Goal: Transaction & Acquisition: Purchase product/service

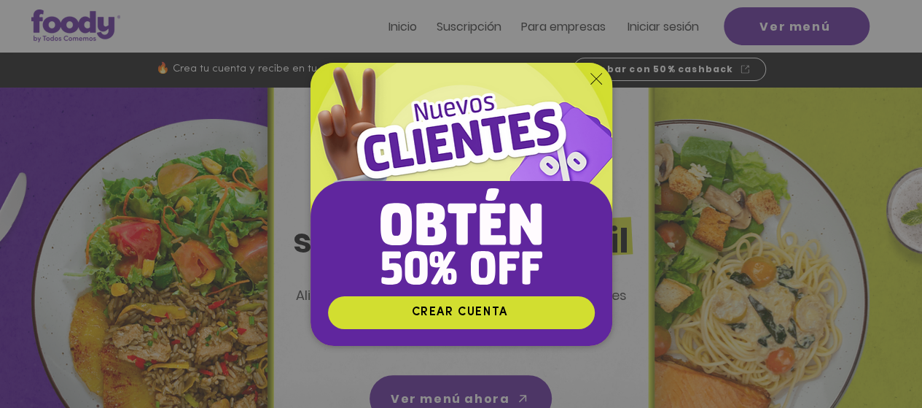
click at [769, 176] on div "Nuevos suscriptores 50% off" at bounding box center [461, 204] width 922 height 408
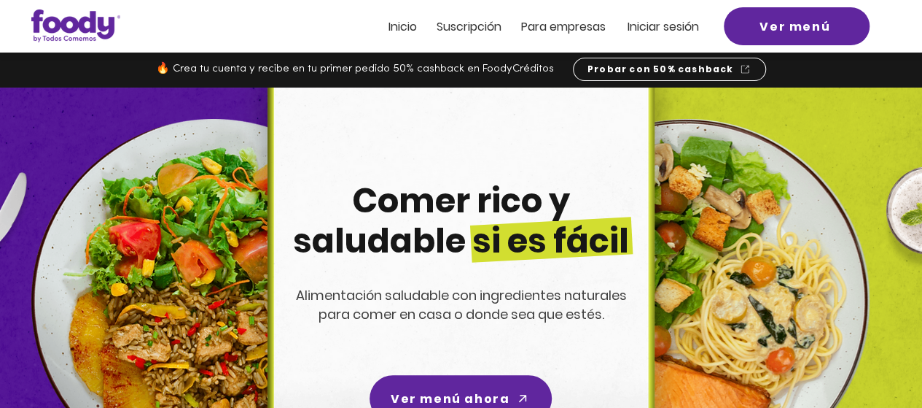
click at [464, 28] on span "Suscripción" at bounding box center [469, 26] width 65 height 17
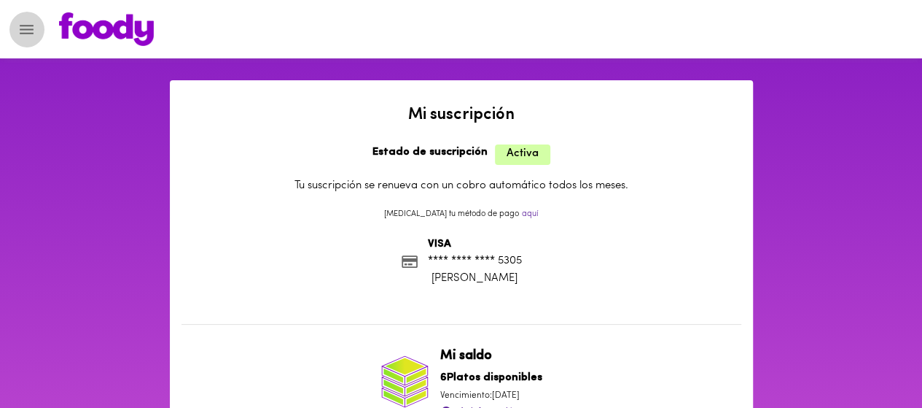
click at [32, 23] on icon "Menu" at bounding box center [26, 29] width 18 height 18
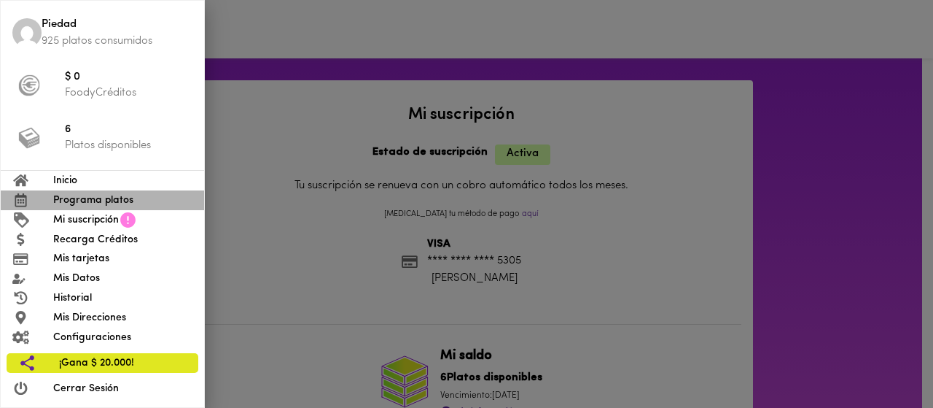
click at [90, 198] on span "Programa platos" at bounding box center [122, 199] width 139 height 15
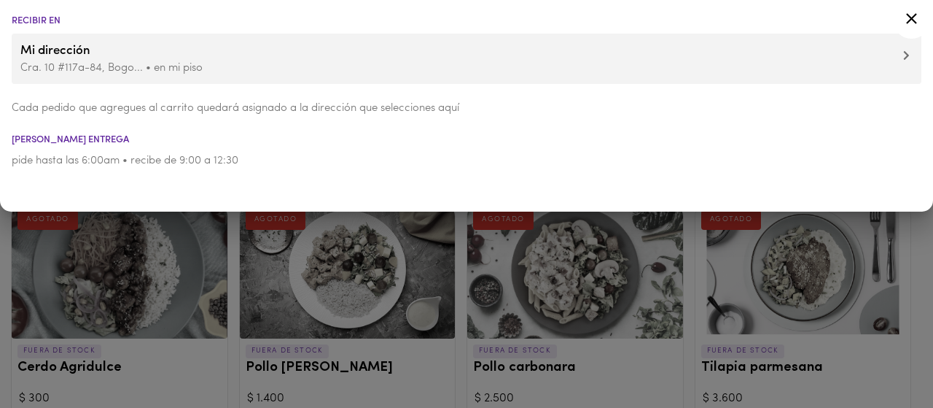
click at [605, 292] on div at bounding box center [466, 204] width 933 height 408
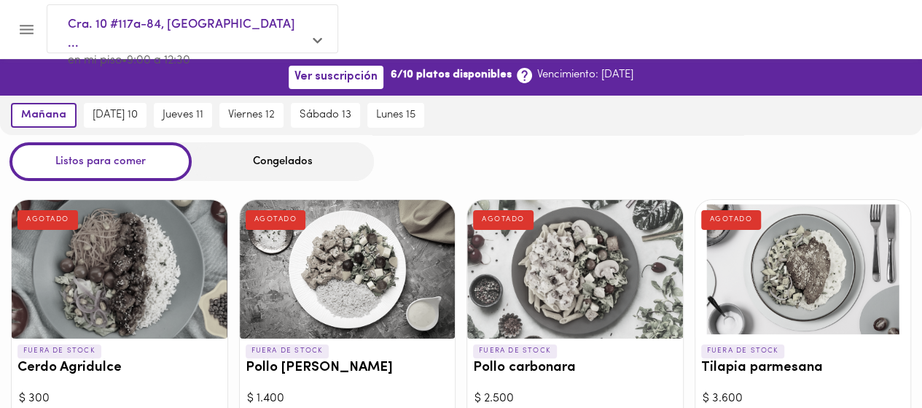
click at [305, 155] on div "Congelados" at bounding box center [283, 161] width 182 height 39
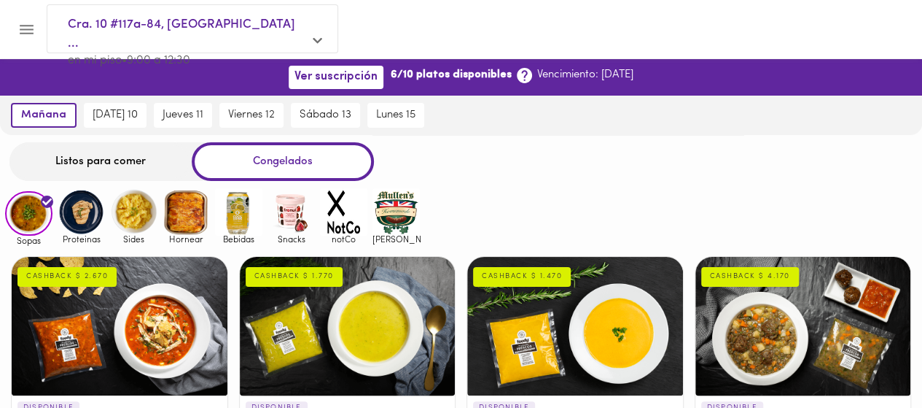
click at [181, 215] on img at bounding box center [186, 211] width 47 height 47
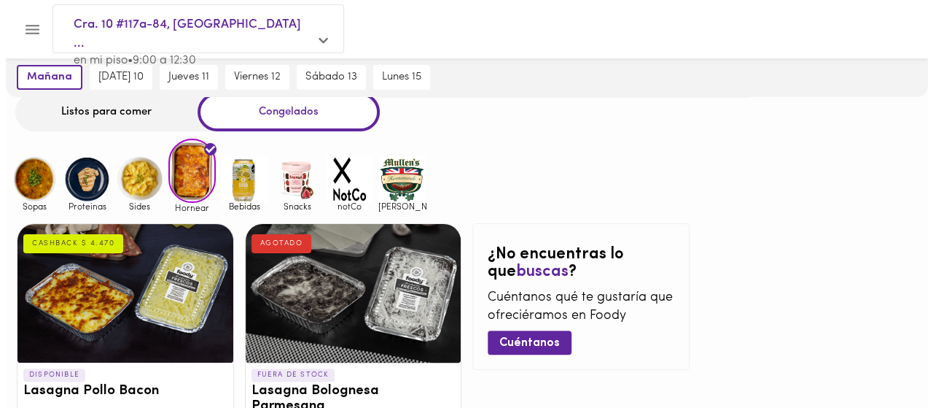
scroll to position [73, 0]
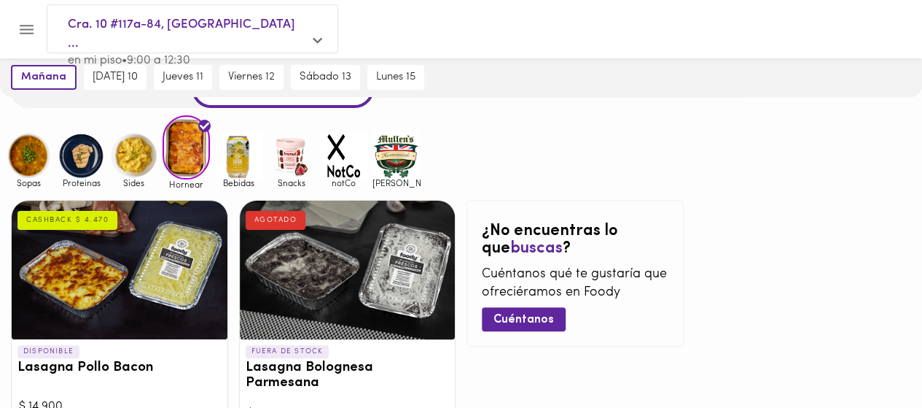
click at [119, 280] on div at bounding box center [120, 269] width 216 height 139
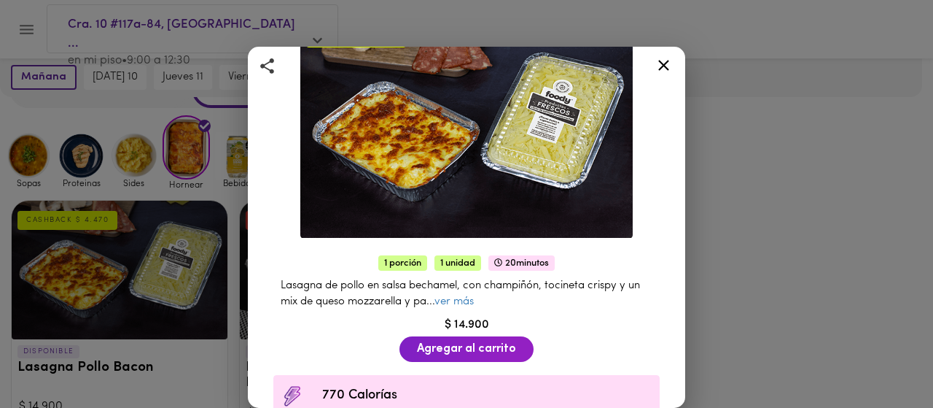
scroll to position [146, 0]
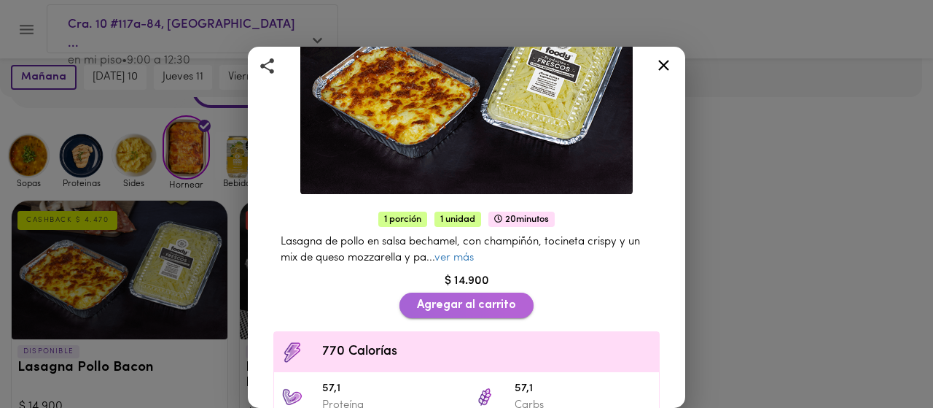
click at [444, 302] on span "Agregar al carrito" at bounding box center [466, 305] width 99 height 14
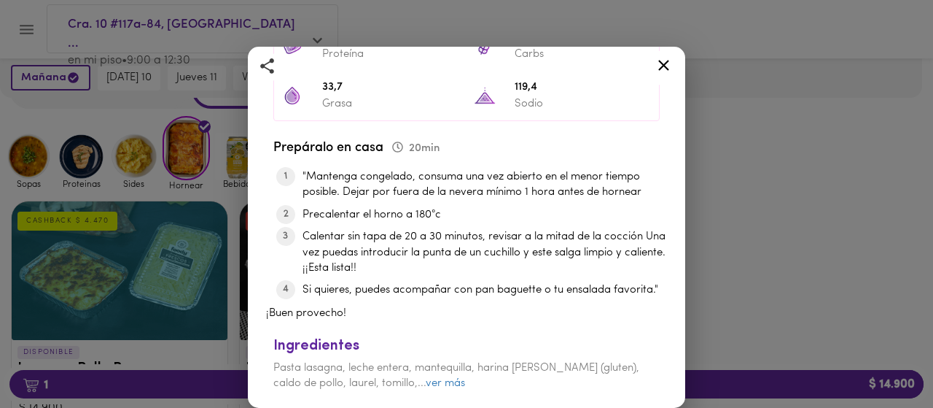
scroll to position [556, 0]
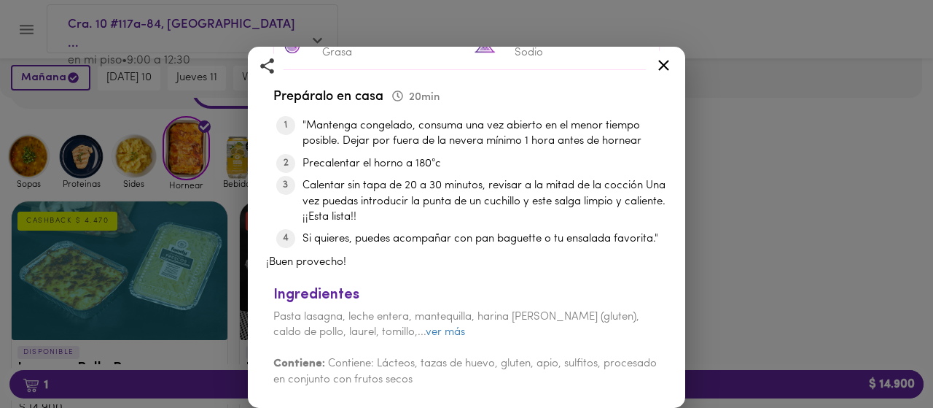
click at [661, 65] on icon at bounding box center [664, 65] width 18 height 18
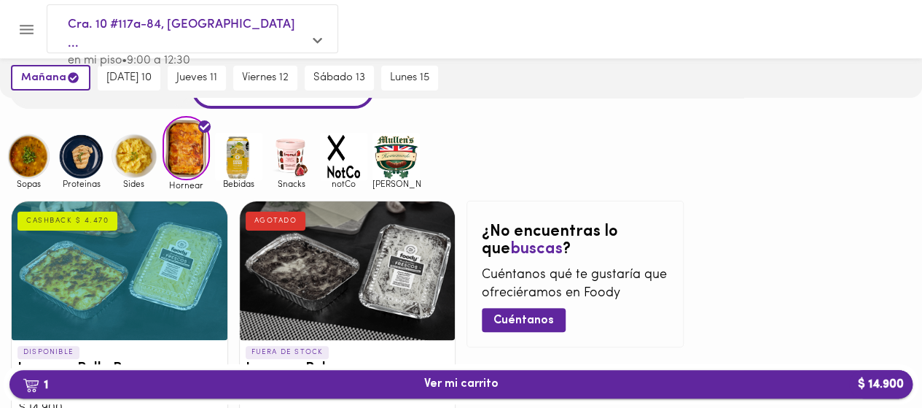
click at [433, 385] on span "1 Ver mi carrito $ 14.900" at bounding box center [461, 384] width 74 height 14
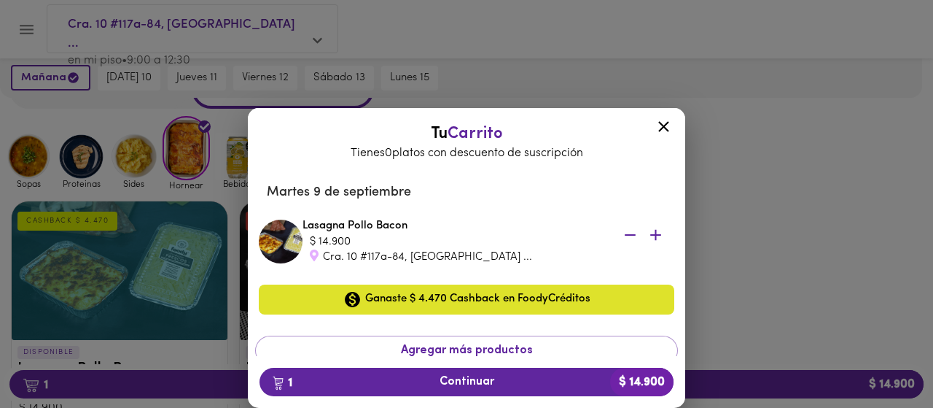
click at [662, 123] on icon at bounding box center [663, 126] width 11 height 11
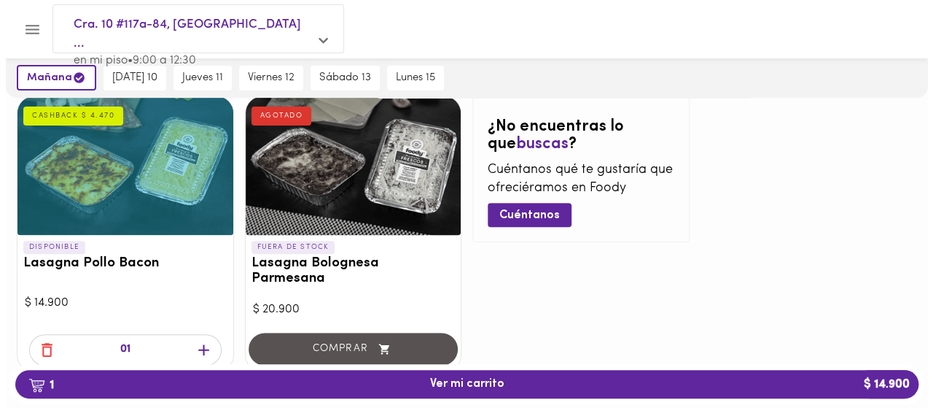
scroll to position [210, 0]
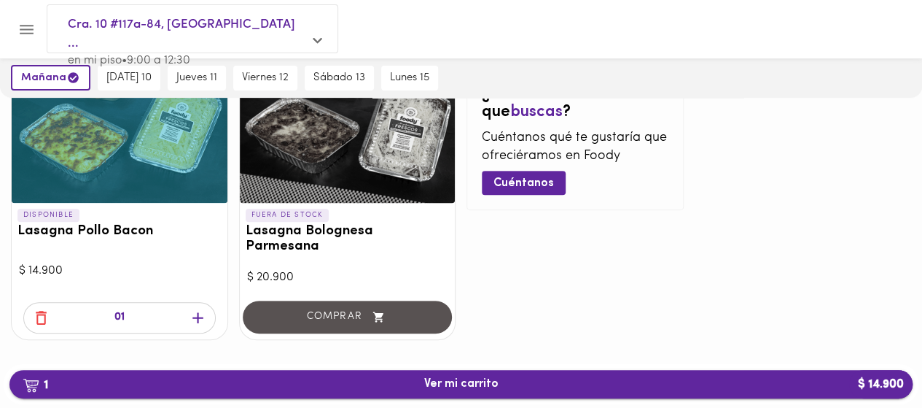
click at [487, 386] on span "1 Ver mi carrito $ 14.900" at bounding box center [461, 384] width 74 height 14
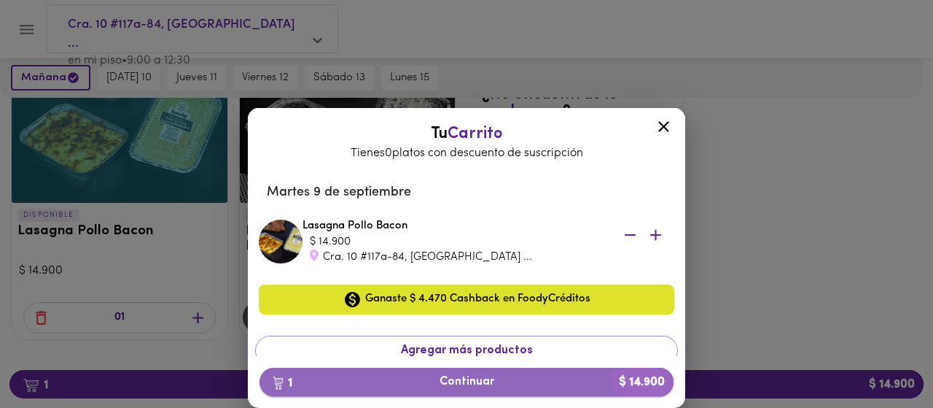
click at [480, 385] on span "1 Continuar $ 14.900" at bounding box center [466, 382] width 391 height 14
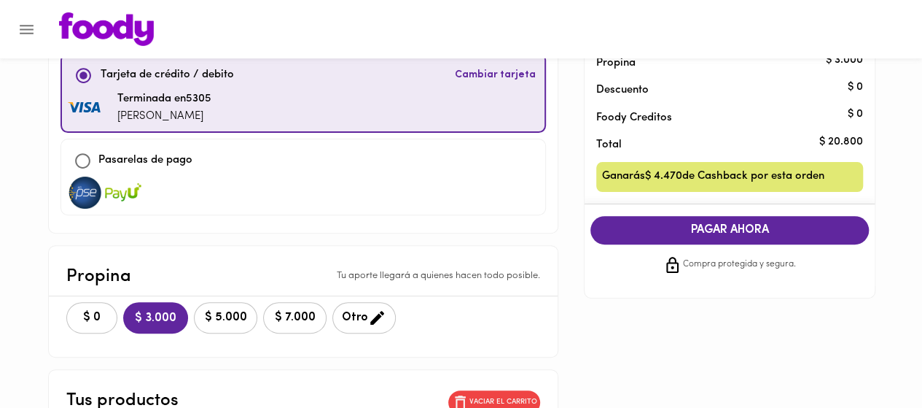
scroll to position [146, 0]
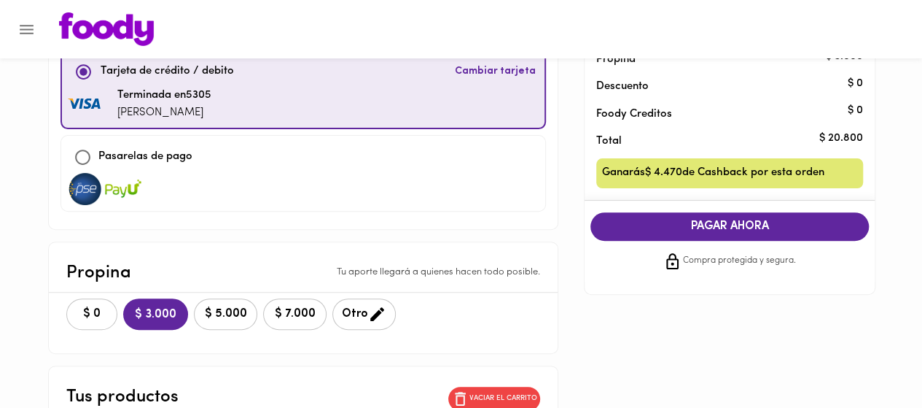
click at [86, 314] on span "$ 0" at bounding box center [92, 314] width 32 height 14
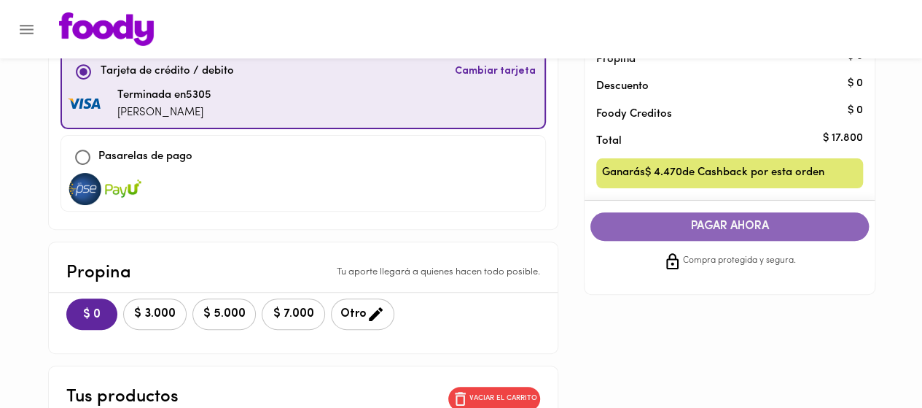
click at [701, 225] on span "PAGAR AHORA" at bounding box center [729, 226] width 249 height 14
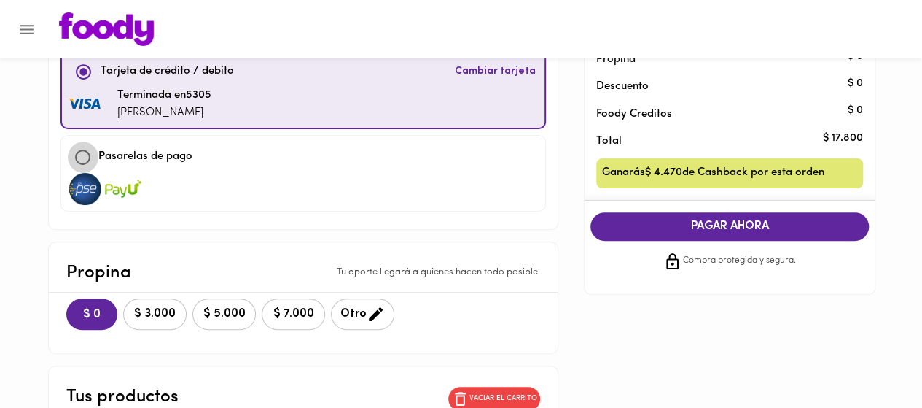
click at [81, 155] on input "checkbox" at bounding box center [82, 156] width 31 height 31
checkbox input "true"
checkbox input "false"
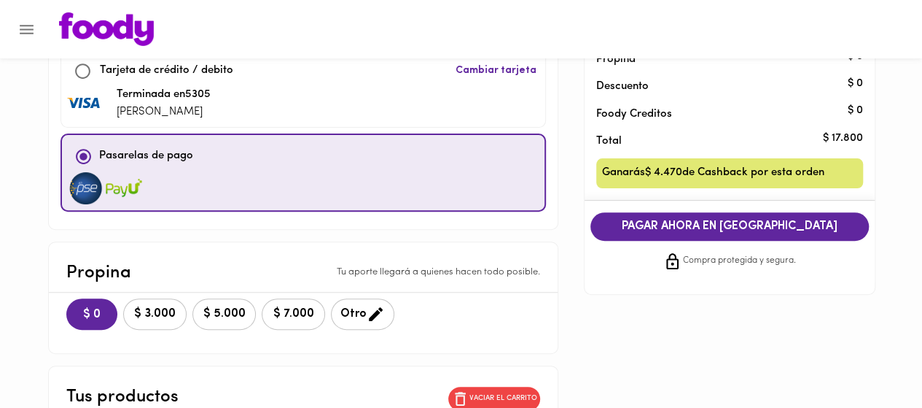
click at [217, 180] on div at bounding box center [303, 188] width 471 height 32
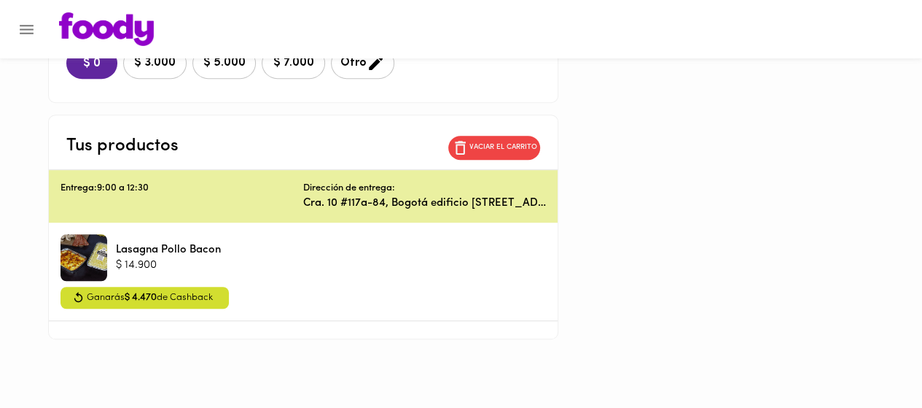
scroll to position [0, 0]
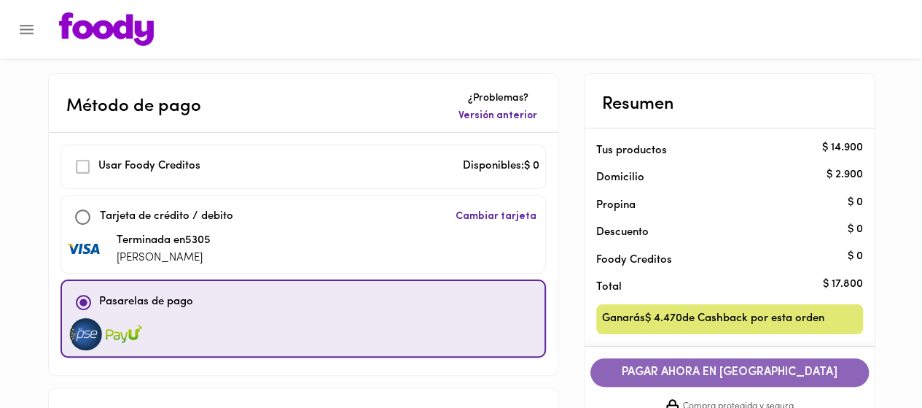
click at [700, 366] on span "PAGAR AHORA EN PASARELA" at bounding box center [729, 372] width 249 height 14
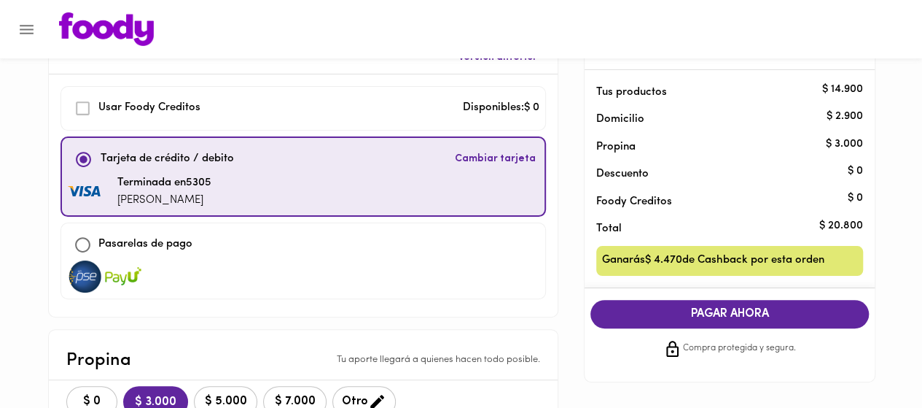
scroll to position [146, 0]
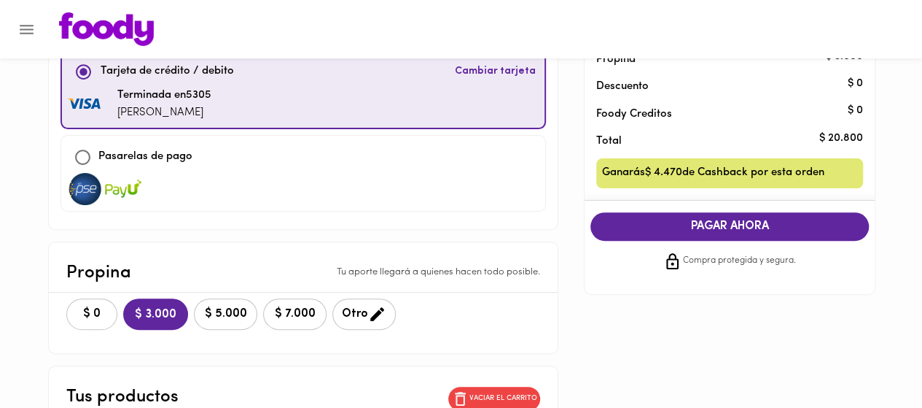
click at [92, 312] on span "$ 0" at bounding box center [92, 314] width 32 height 14
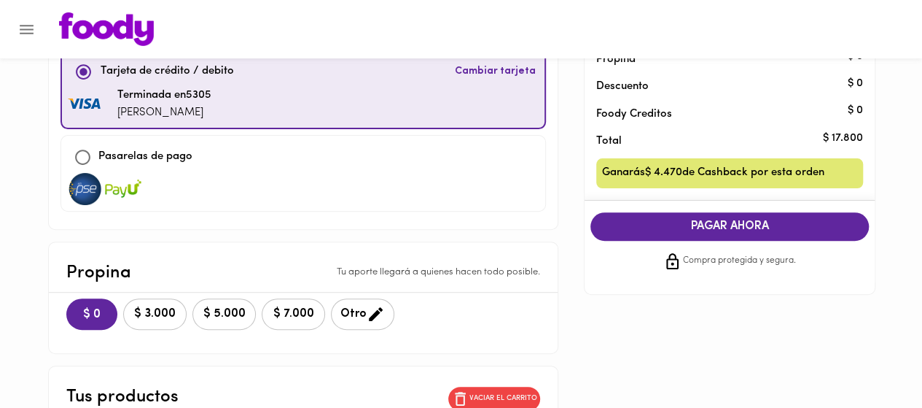
click at [732, 225] on span "PAGAR AHORA" at bounding box center [729, 226] width 249 height 14
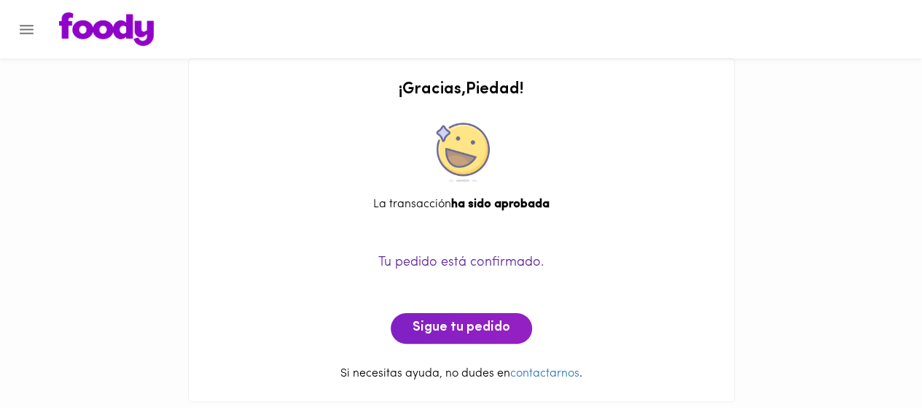
scroll to position [22, 0]
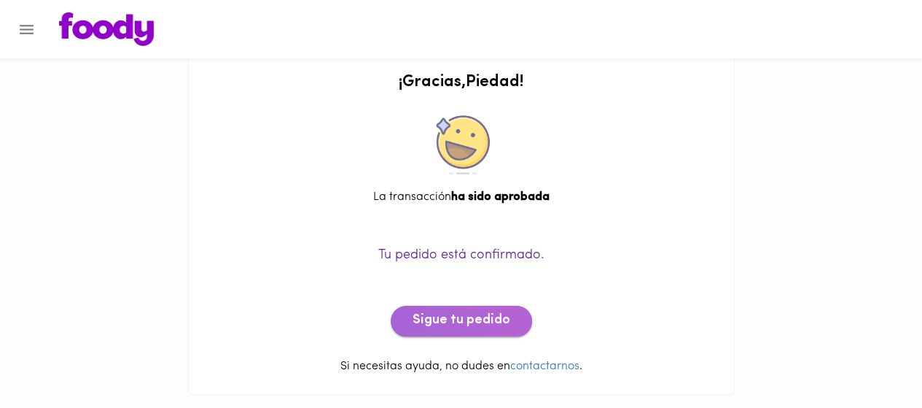
click at [493, 319] on span "Sigue tu pedido" at bounding box center [462, 321] width 98 height 16
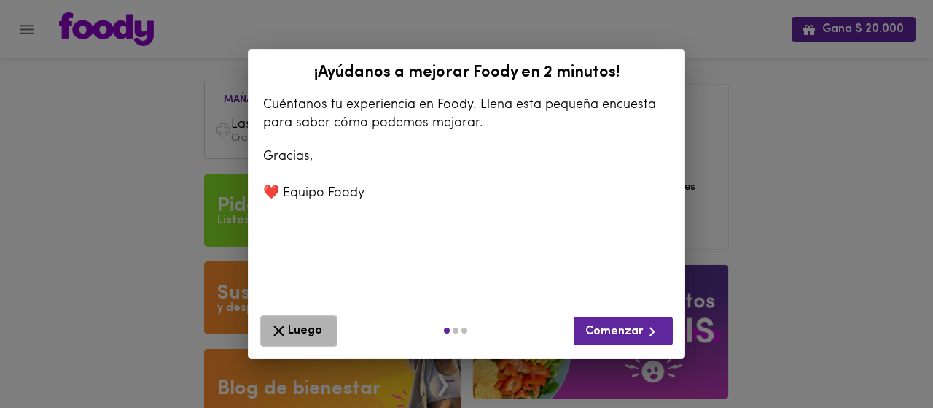
click at [286, 324] on icon "button" at bounding box center [279, 331] width 18 height 18
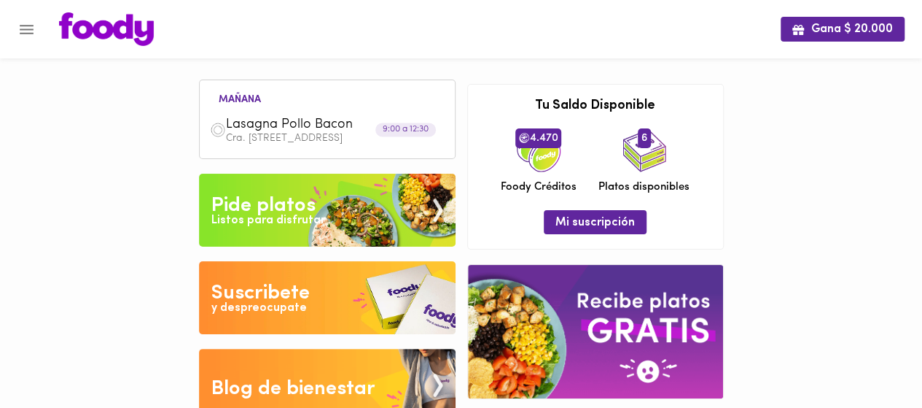
scroll to position [22, 0]
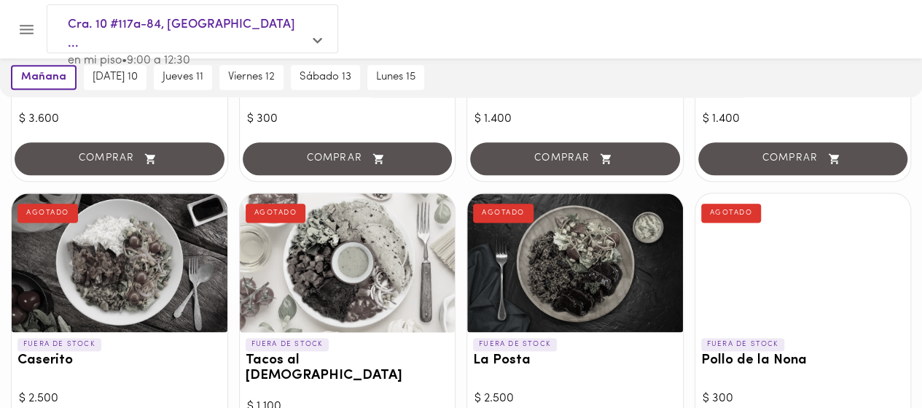
scroll to position [656, 0]
